Goal: Transaction & Acquisition: Purchase product/service

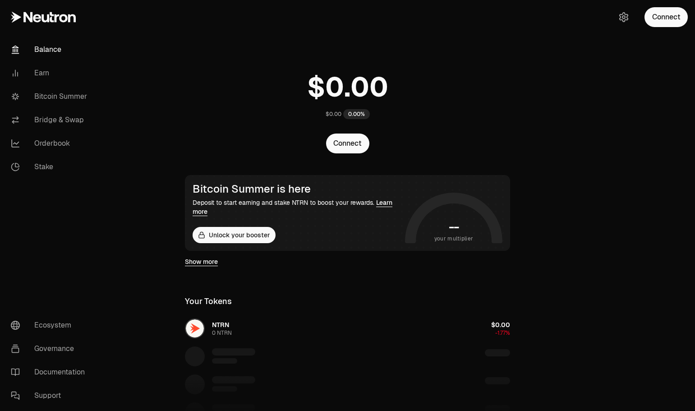
click at [662, 17] on button "Connect" at bounding box center [666, 17] width 43 height 20
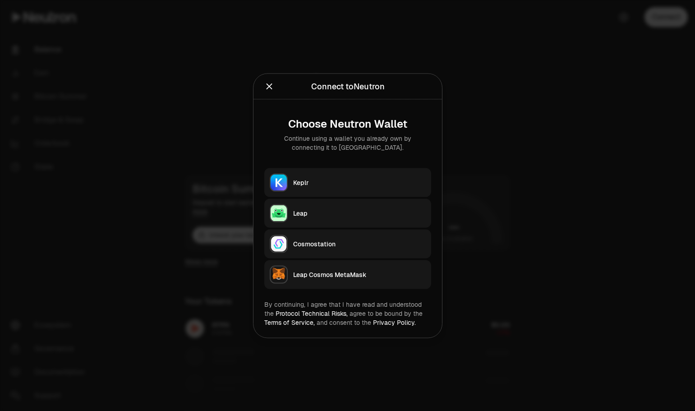
click at [344, 182] on div "Keplr" at bounding box center [359, 182] width 133 height 9
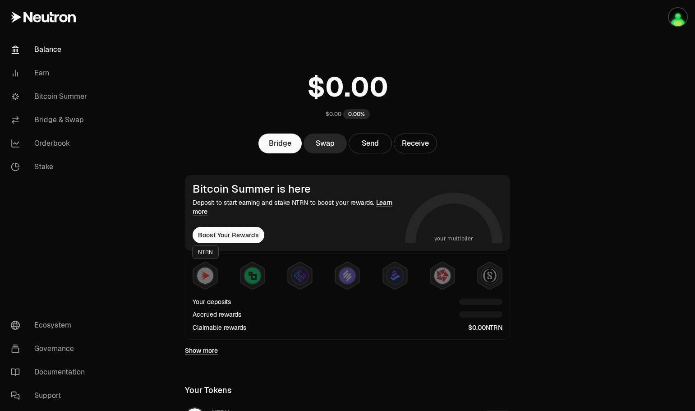
click at [203, 278] on img at bounding box center [205, 275] width 16 height 16
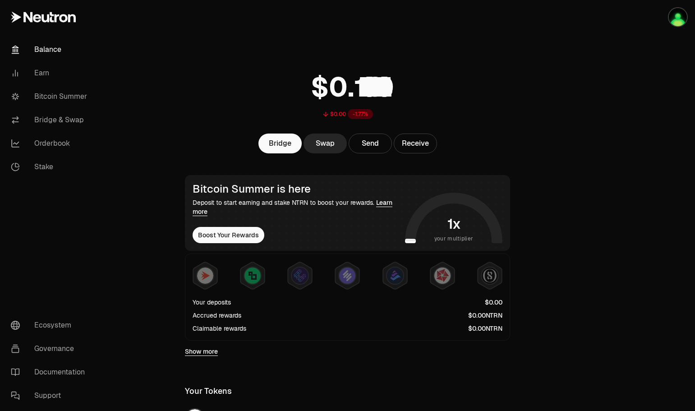
click at [87, 95] on link "Bitcoin Summer" at bounding box center [51, 96] width 94 height 23
click at [56, 121] on link "Bridge & Swap" at bounding box center [51, 119] width 94 height 23
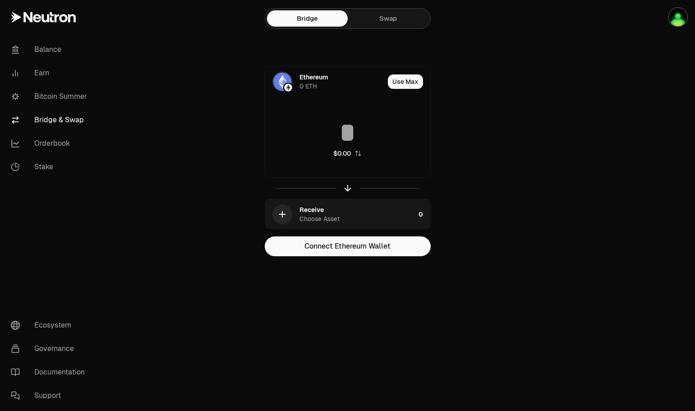
click at [414, 78] on button "Use Max" at bounding box center [405, 81] width 35 height 14
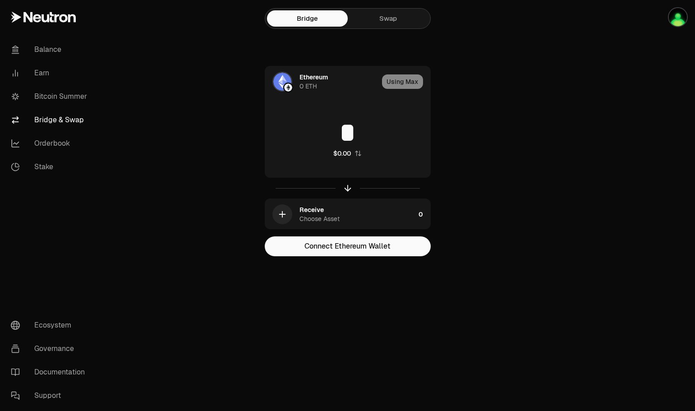
type input "*"
click at [398, 22] on link "Swap" at bounding box center [388, 18] width 81 height 16
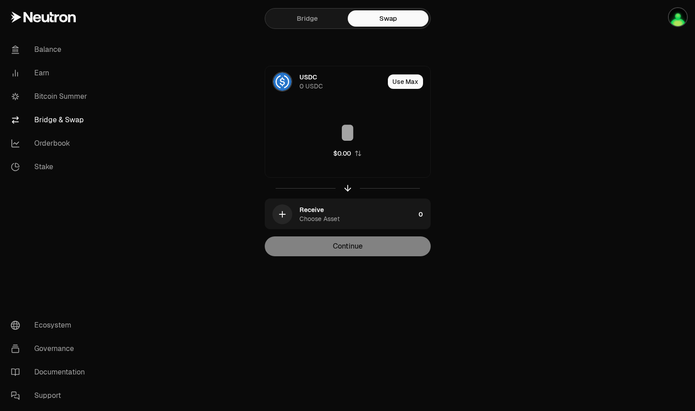
click at [411, 78] on button "Use Max" at bounding box center [405, 81] width 35 height 14
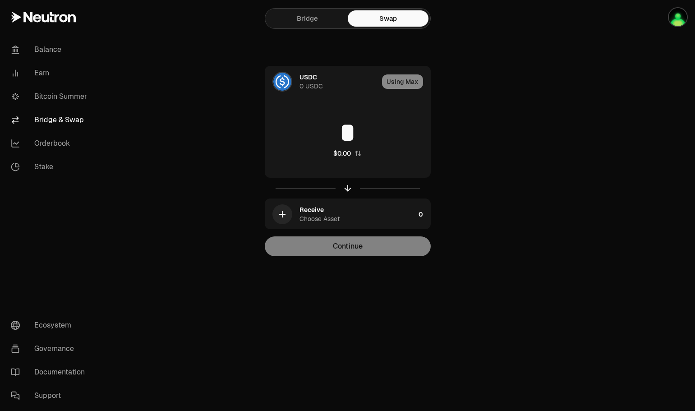
type input "*"
click at [402, 83] on div "Using Max" at bounding box center [406, 81] width 48 height 31
click at [347, 187] on icon "button" at bounding box center [348, 188] width 10 height 10
click at [287, 79] on icon at bounding box center [282, 82] width 10 height 10
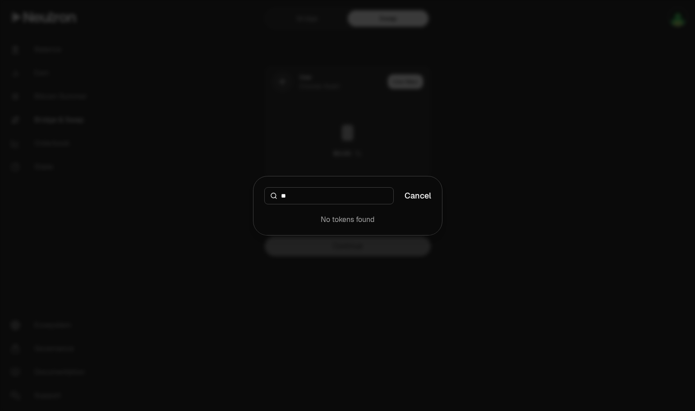
type input "*"
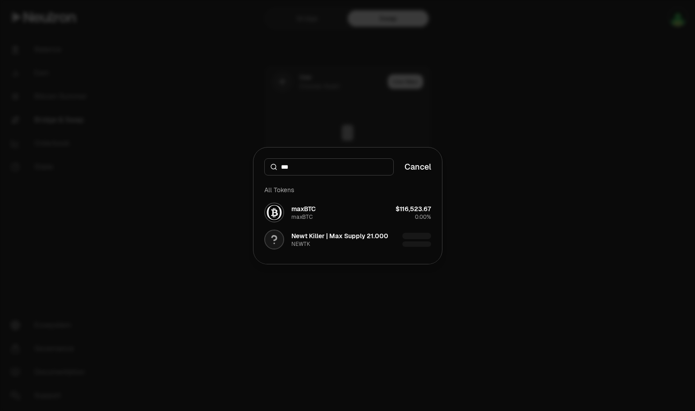
type input "***"
click at [335, 214] on button "maxBTC maxBTC $116,523.67 0.00%" at bounding box center [348, 212] width 178 height 27
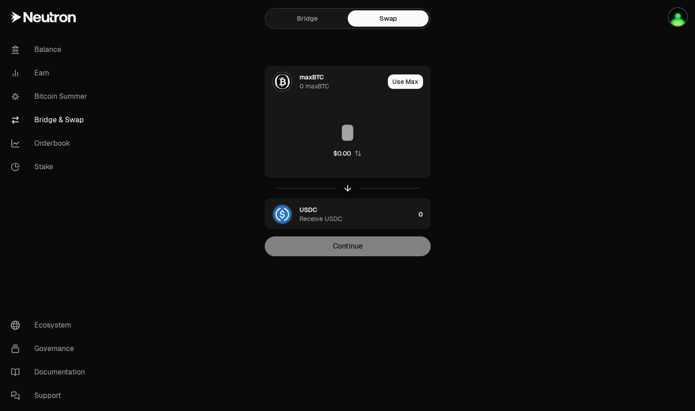
click at [346, 187] on icon "button" at bounding box center [348, 188] width 10 height 10
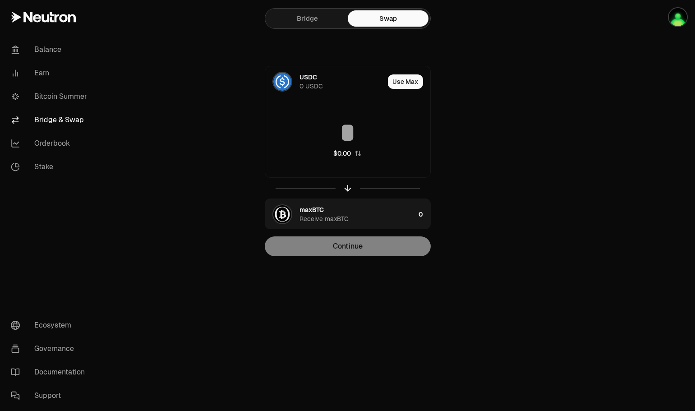
click at [344, 129] on input at bounding box center [347, 132] width 165 height 27
type input "***"
